Goal: Information Seeking & Learning: Find specific fact

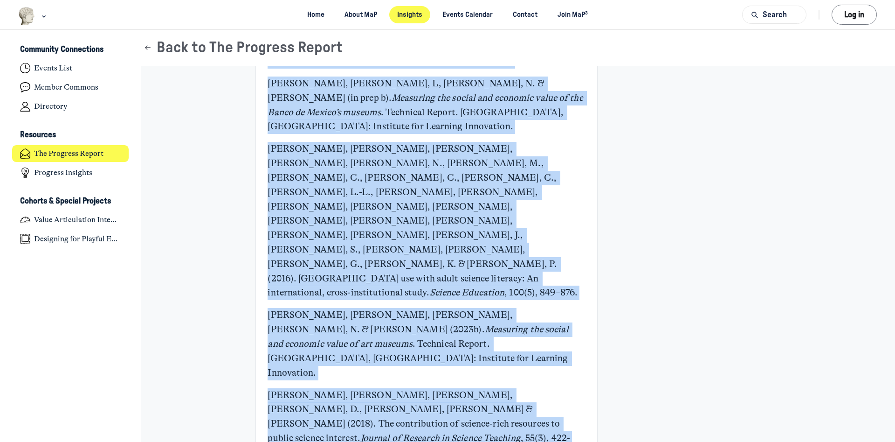
scroll to position [4250, 0]
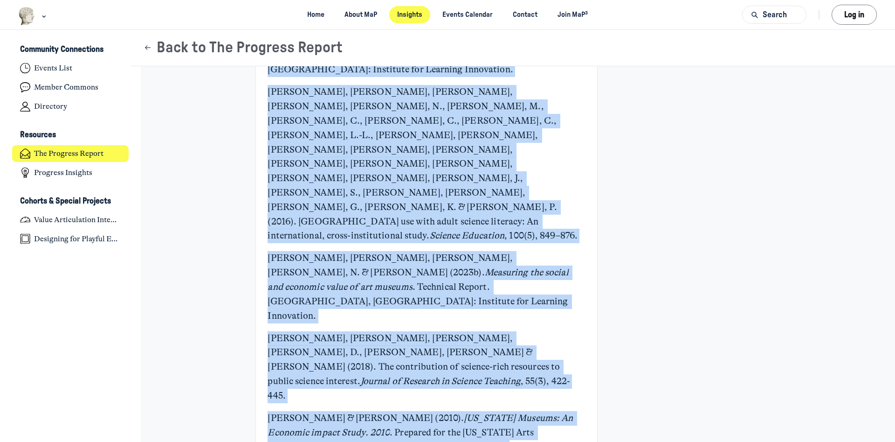
drag, startPoint x: 266, startPoint y: 129, endPoint x: 534, endPoint y: 362, distance: 354.7
copy div "Loremipsum Dolorsit, Ametco Adipiscin. (8360). Elitseddoe tem Incidi Utlab et D…"
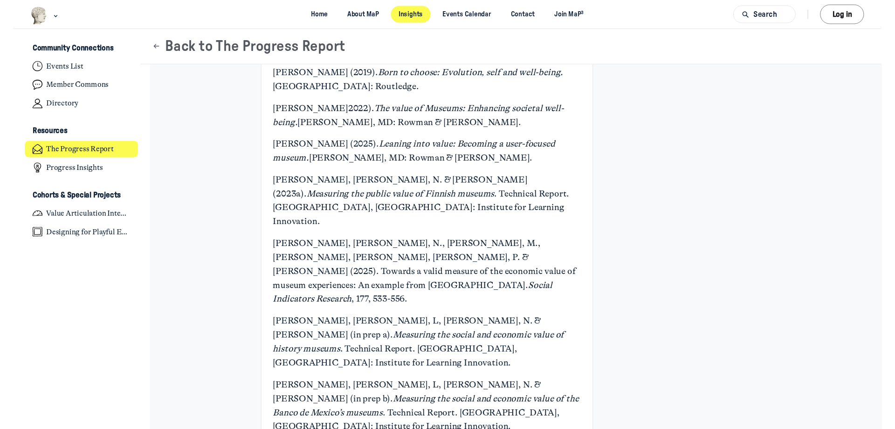
scroll to position [3942, 0]
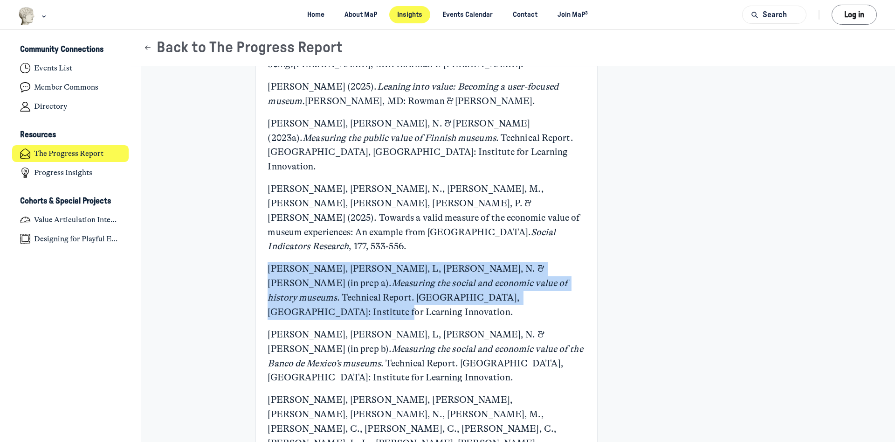
drag, startPoint x: 443, startPoint y: 252, endPoint x: 245, endPoint y: 227, distance: 200.3
copy p "[PERSON_NAME], [PERSON_NAME], L, [PERSON_NAME], N. & [PERSON_NAME] (in prep a).…"
click at [469, 262] on p "[PERSON_NAME], [PERSON_NAME], L, [PERSON_NAME], N. & [PERSON_NAME] (in prep a).…" at bounding box center [427, 290] width 318 height 57
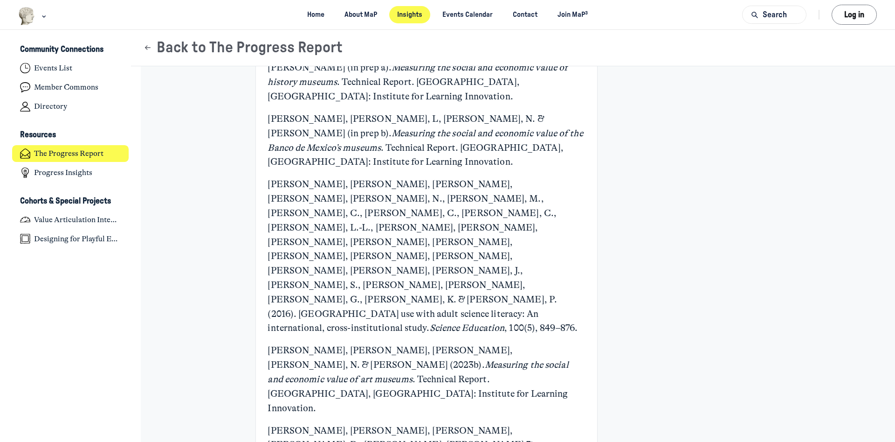
scroll to position [4096, 0]
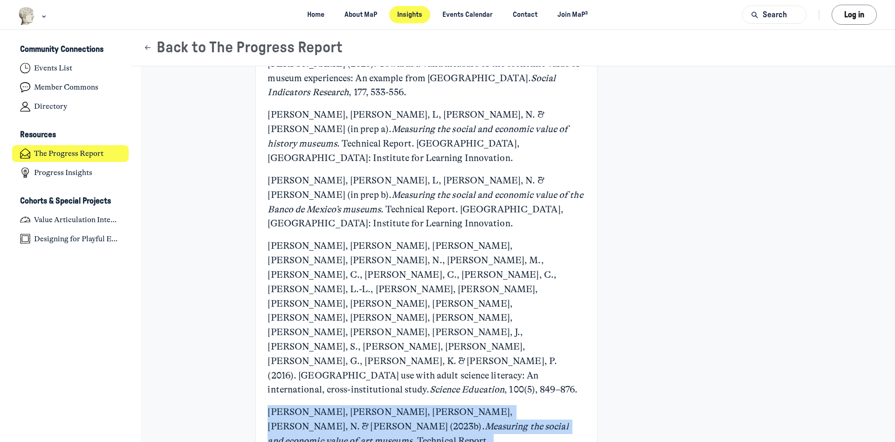
drag, startPoint x: 399, startPoint y: 296, endPoint x: 259, endPoint y: 265, distance: 142.9
click at [474, 405] on p "[PERSON_NAME], [PERSON_NAME], [PERSON_NAME], [PERSON_NAME], N. & [PERSON_NAME] …" at bounding box center [427, 441] width 318 height 72
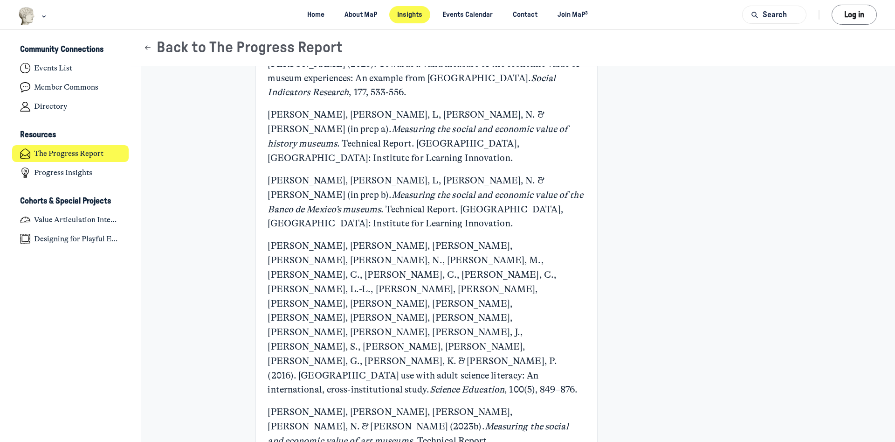
click at [367, 405] on p "[PERSON_NAME], [PERSON_NAME], [PERSON_NAME], [PERSON_NAME], N. & [PERSON_NAME] …" at bounding box center [427, 441] width 318 height 72
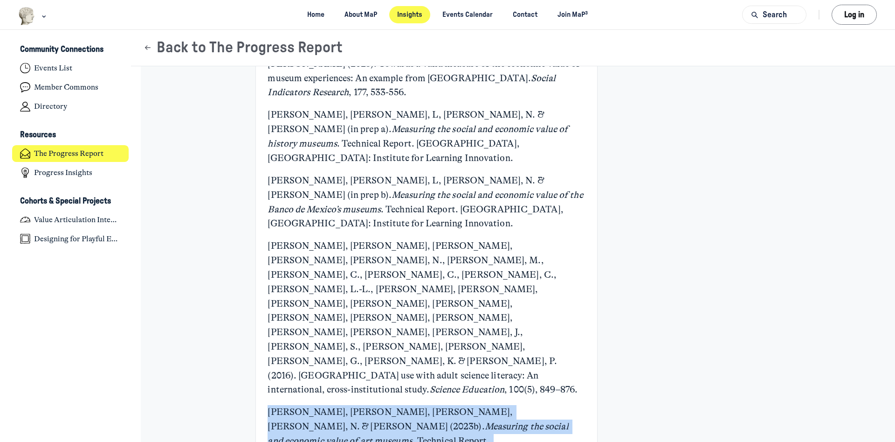
drag, startPoint x: 368, startPoint y: 298, endPoint x: 250, endPoint y: 272, distance: 121.2
click at [479, 405] on p "[PERSON_NAME], [PERSON_NAME], [PERSON_NAME], [PERSON_NAME], N. & [PERSON_NAME] …" at bounding box center [427, 441] width 318 height 72
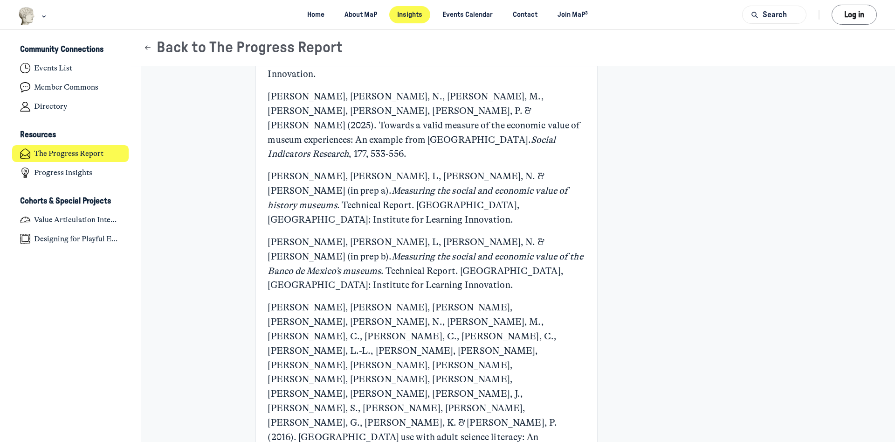
scroll to position [3973, 0]
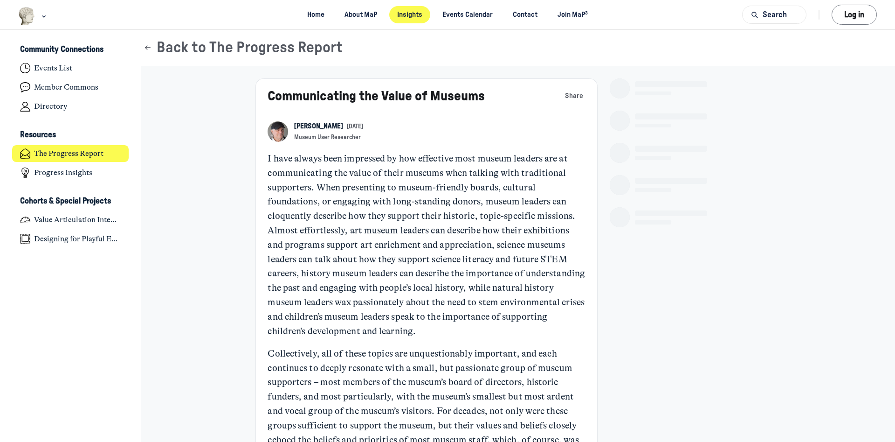
scroll to position [3033, 1833]
